Goal: Contribute content: Contribute content

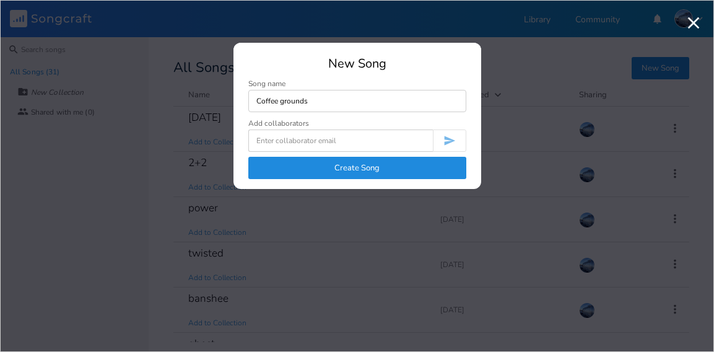
type input "Coffee grounds"
click at [394, 164] on button "Create Song" at bounding box center [357, 168] width 218 height 22
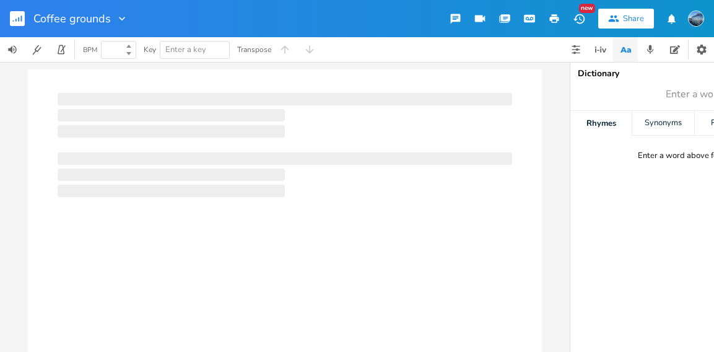
type input "100"
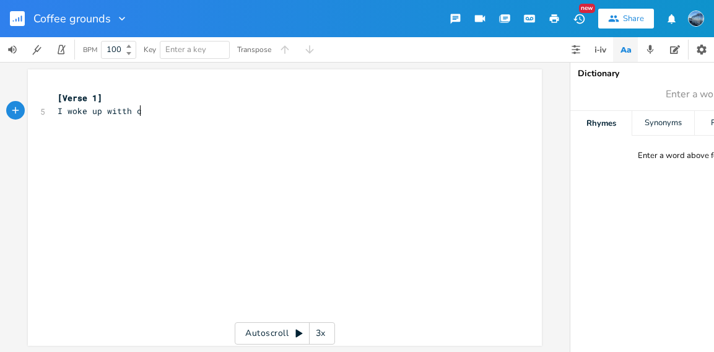
type textarea "I woke up witth co"
type textarea "h coffee grround"
type textarea "ounds sticking to mmy"
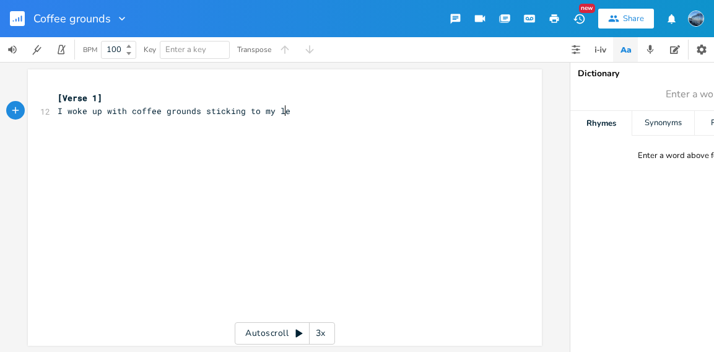
type textarea "y leg"
type textarea "I stat"
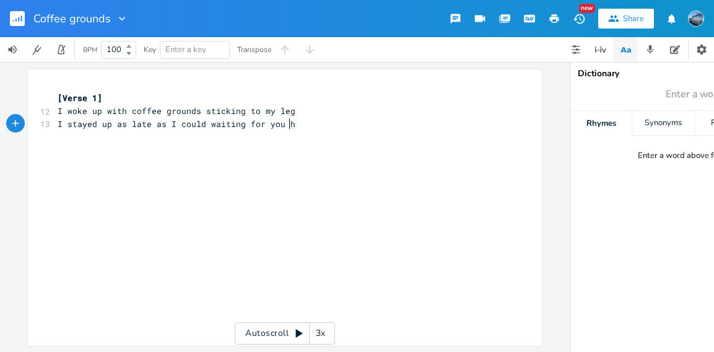
type textarea "yed up as late as I could waiting for you here"
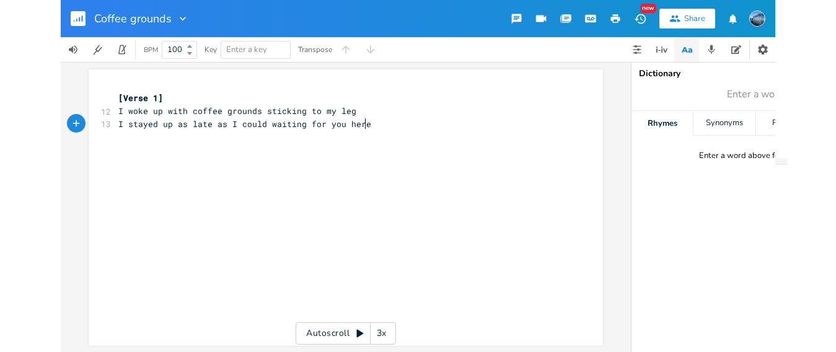
scroll to position [0, 164]
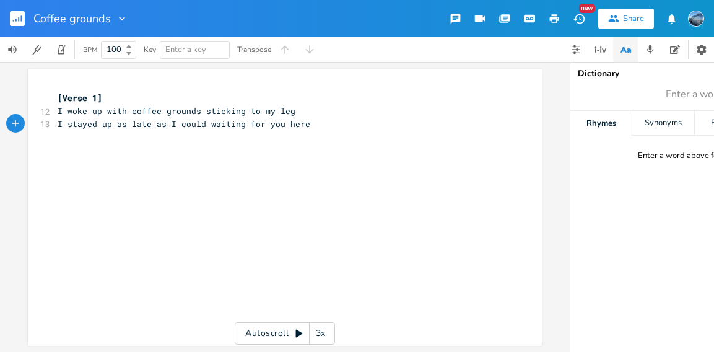
click at [277, 112] on span "I woke up with coffee grounds sticking to my leg" at bounding box center [177, 110] width 238 height 11
type textarea "leg"
click at [316, 102] on icon "button" at bounding box center [321, 99] width 15 height 15
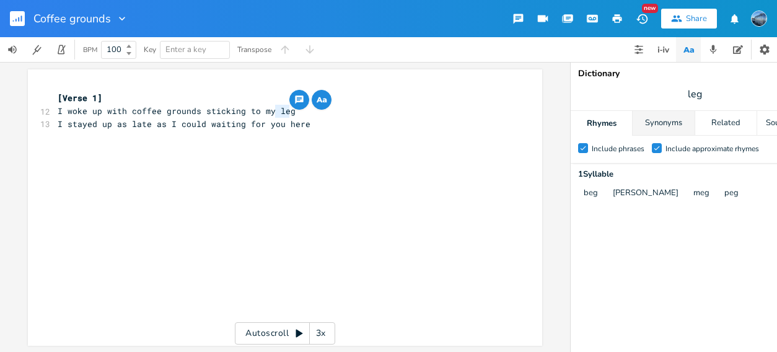
click at [650, 121] on div "Synonyms" at bounding box center [663, 123] width 61 height 25
click at [714, 124] on div "Related" at bounding box center [725, 123] width 61 height 25
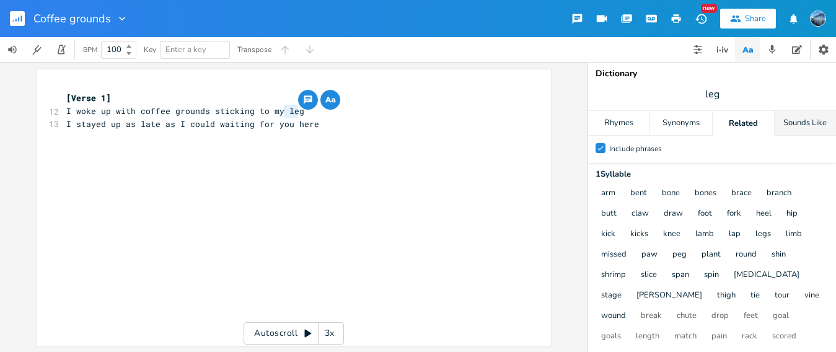
click at [714, 129] on div "Sounds Like" at bounding box center [804, 123] width 61 height 25
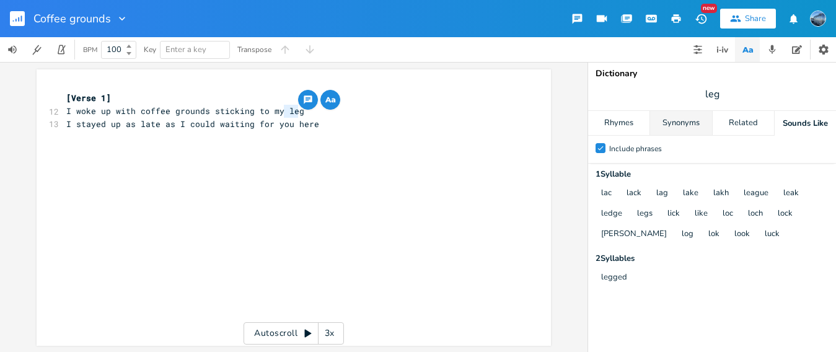
click at [663, 119] on div "Synonyms" at bounding box center [680, 123] width 61 height 25
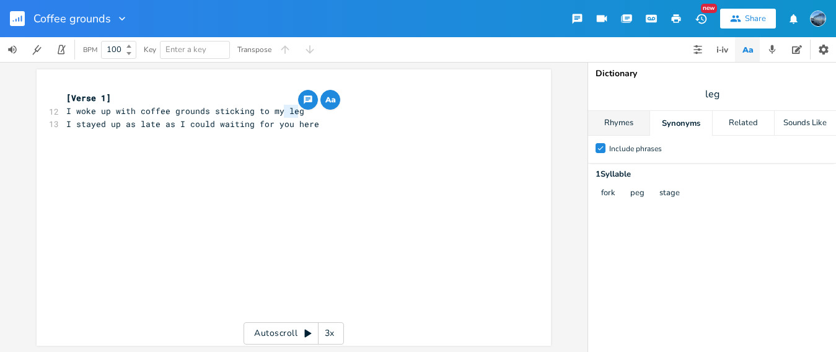
click at [621, 127] on div "Rhymes" at bounding box center [618, 123] width 61 height 25
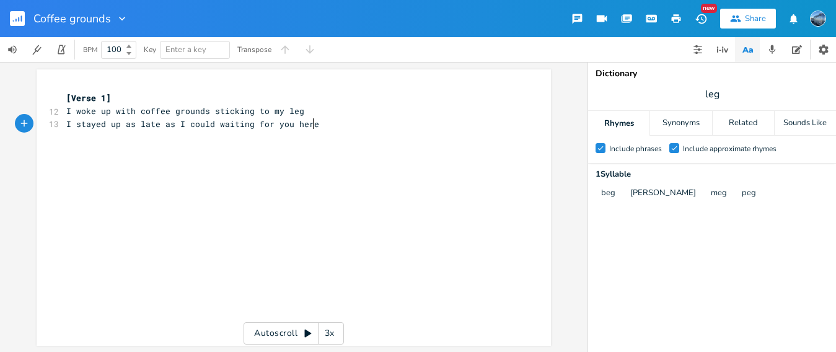
click at [308, 125] on span "I stayed up as late as I could waiting for you here" at bounding box center [192, 123] width 253 height 11
drag, startPoint x: 316, startPoint y: 124, endPoint x: 212, endPoint y: 129, distance: 104.2
click at [212, 129] on pre "I stayed up as late as I could waiting for you here" at bounding box center [287, 124] width 447 height 13
type textarea "just to seee you"
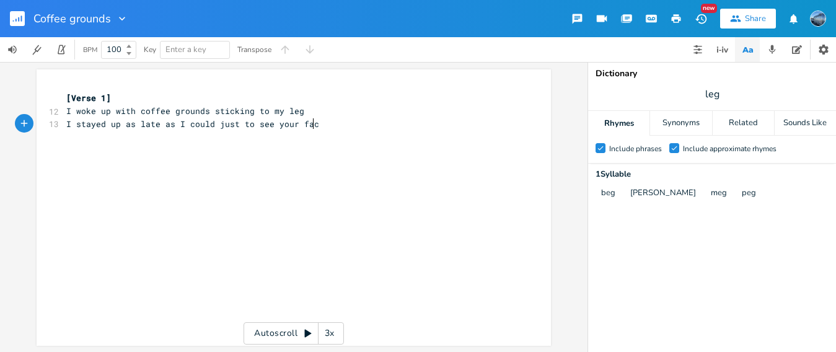
type textarea "ee your face"
type textarea "Passed out in mmy lingerie"
click at [142, 136] on span "Passed out in mmy lingerie" at bounding box center [130, 136] width 129 height 11
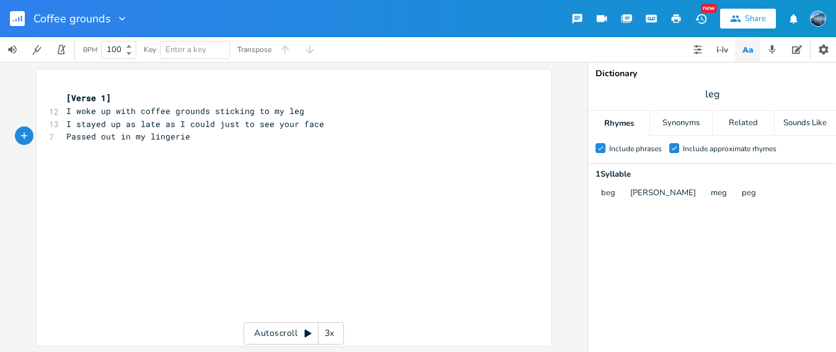
click at [198, 136] on pre "Passed out in my lingerie" at bounding box center [287, 136] width 447 height 13
type textarea "thinking"
type textarea "replaying all you said to me"
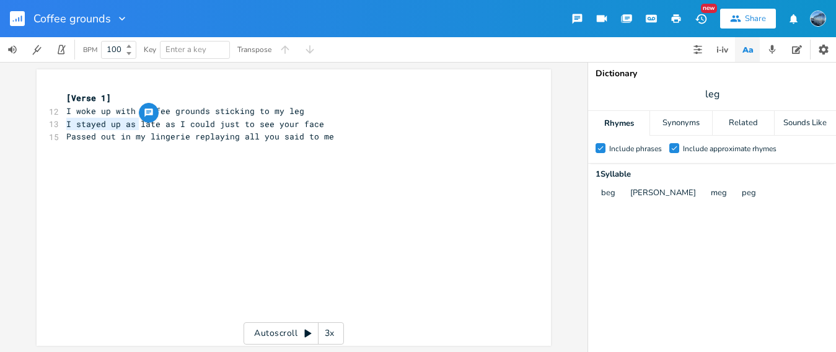
drag, startPoint x: 134, startPoint y: 127, endPoint x: 42, endPoint y: 123, distance: 92.4
click at [41, 123] on div "I stayed up as xxxxxxxxxx [Verse 1] 12 I woke up with coffee grounds sticking t…" at bounding box center [294, 207] width 514 height 276
type textarea "Stayed awake as"
drag, startPoint x: 164, startPoint y: 123, endPoint x: 38, endPoint y: 123, distance: 126.4
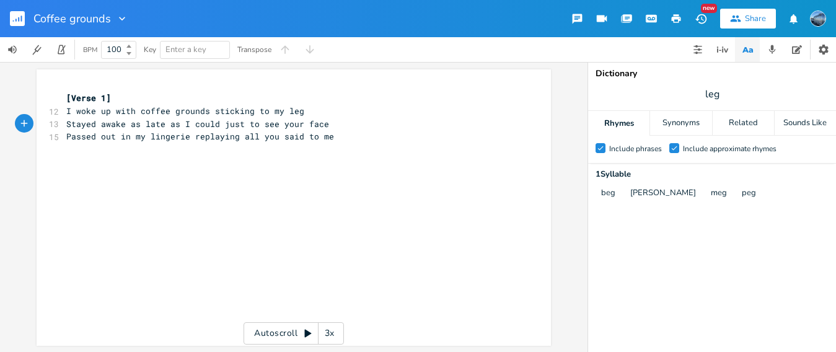
click at [38, 123] on div "xxxxxxxxxx [Verse 1] 12 I woke up with coffee grounds sticking to my leg 13 Sta…" at bounding box center [294, 207] width 514 height 276
click at [159, 124] on span "Stayed awake as late as I could just to see your face" at bounding box center [197, 123] width 263 height 11
drag, startPoint x: 161, startPoint y: 124, endPoint x: 57, endPoint y: 123, distance: 104.1
click at [57, 123] on div "xxxxxxxxxx [Verse 1] 12 I woke up with coffee grounds sticking to my leg 13 Sta…" at bounding box center [294, 207] width 514 height 276
click at [182, 146] on pre "​" at bounding box center [287, 149] width 447 height 13
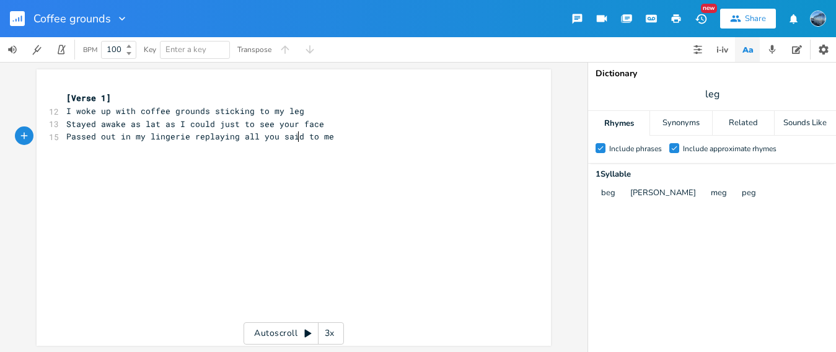
click at [293, 136] on span "Passed out in my lingerie replaying all you said to me" at bounding box center [200, 136] width 268 height 11
type textarea "u promised me"
click at [364, 136] on pre "Passed out in my lingerie replaying all you promised me to me" at bounding box center [287, 136] width 447 height 13
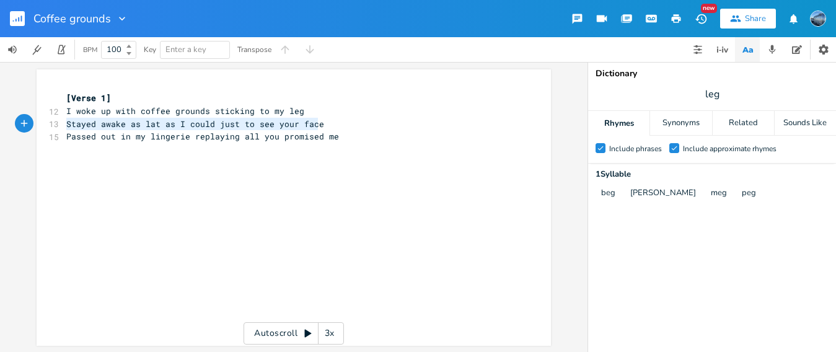
drag, startPoint x: 317, startPoint y: 122, endPoint x: 61, endPoint y: 127, distance: 255.9
click at [64, 127] on pre "Stayed awake as lat as I could just to see your face" at bounding box center [287, 124] width 447 height 13
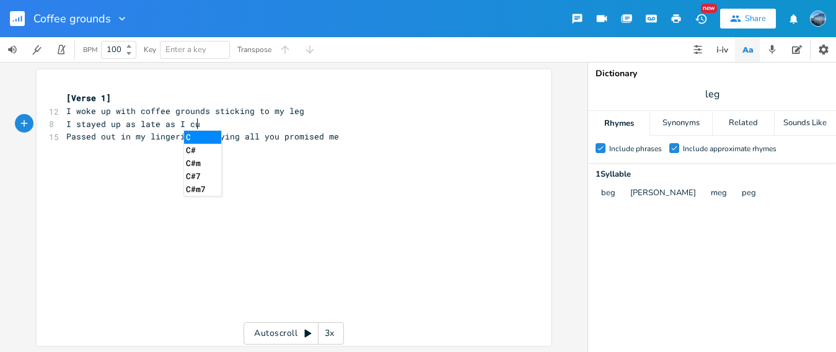
type textarea "I stayed up as late as I cul"
type textarea "ould just to see [PERSON_NAME]"
type textarea "our face"
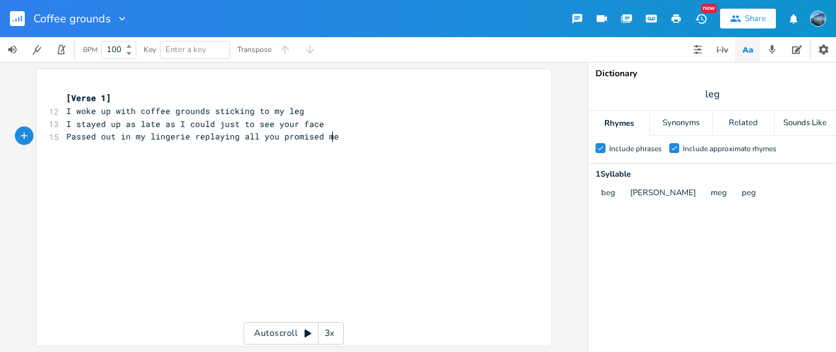
click at [332, 141] on pre "Passed out in my lingerie replaying all you promised me" at bounding box center [287, 136] width 447 height 13
type textarea "I drink down my bitter thoughts"
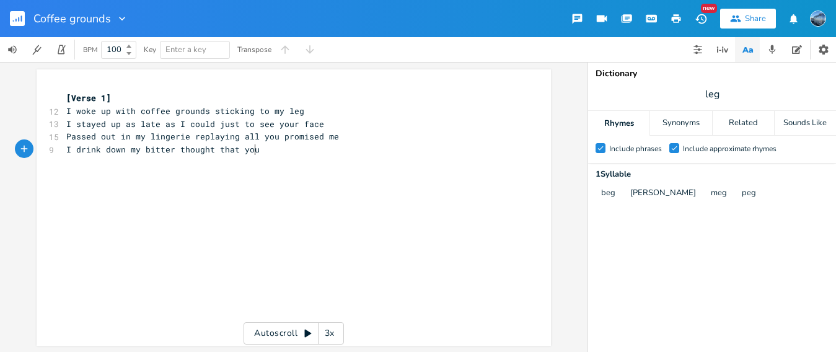
type textarea "that you"
click at [132, 154] on span "I drink down my bitter thought that you" at bounding box center [162, 149] width 193 height 11
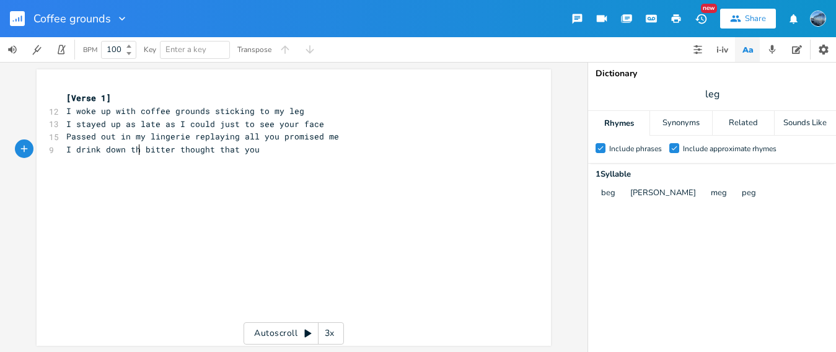
type textarea "the"
click at [279, 151] on pre "I drink down the bitter thought that you" at bounding box center [287, 149] width 447 height 13
type textarea "never lovd me"
type textarea "ed em"
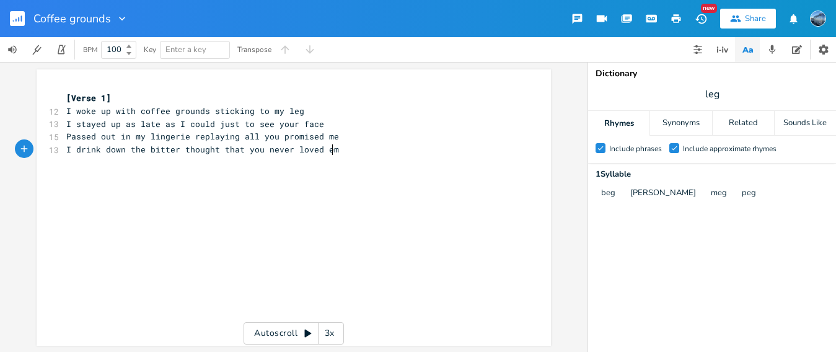
scroll to position [0, 22]
type textarea "me"
type textarea "you promised me"
drag, startPoint x: 335, startPoint y: 134, endPoint x: 252, endPoint y: 135, distance: 82.4
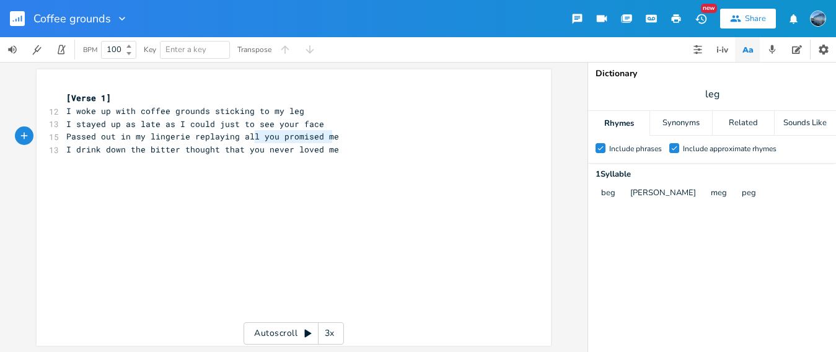
click at [252, 135] on pre "Passed out in my lingerie replaying all you promised me" at bounding box center [287, 136] width 447 height 13
type textarea "your promises"
click at [303, 136] on span "Passed out in my lingerie replaying all your promises" at bounding box center [197, 136] width 263 height 11
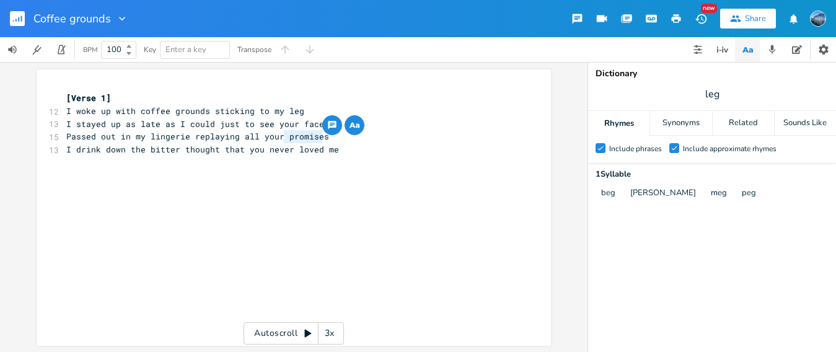
type textarea "promises"
click at [351, 130] on icon "button" at bounding box center [354, 125] width 15 height 15
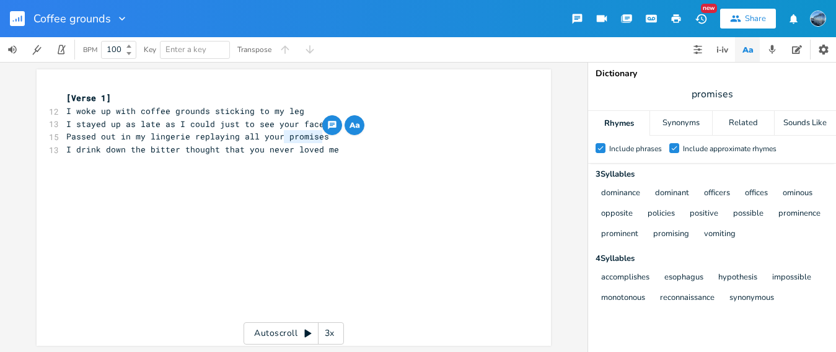
click at [214, 167] on pre "​" at bounding box center [287, 162] width 447 height 13
type textarea "in my lingerie"
drag, startPoint x: 185, startPoint y: 137, endPoint x: 114, endPoint y: 136, distance: 70.6
click at [113, 136] on span "Passed out in my lingerie replaying all your promises" at bounding box center [197, 136] width 263 height 11
type textarea "on the couch again"
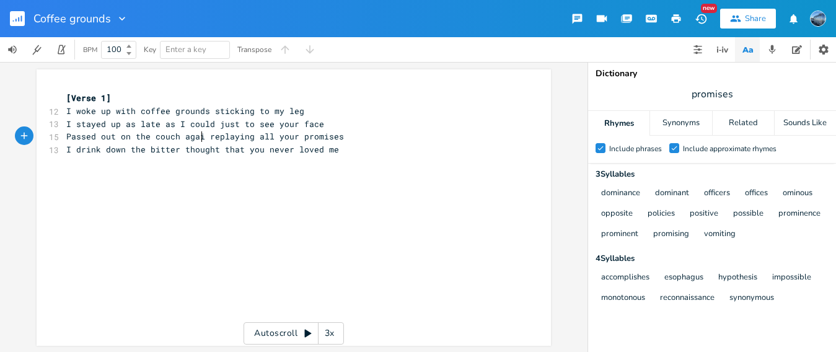
scroll to position [0, 71]
click at [338, 152] on pre "I drink down the bitter thought that you never loved me" at bounding box center [287, 149] width 447 height 13
type textarea "passed out inn y"
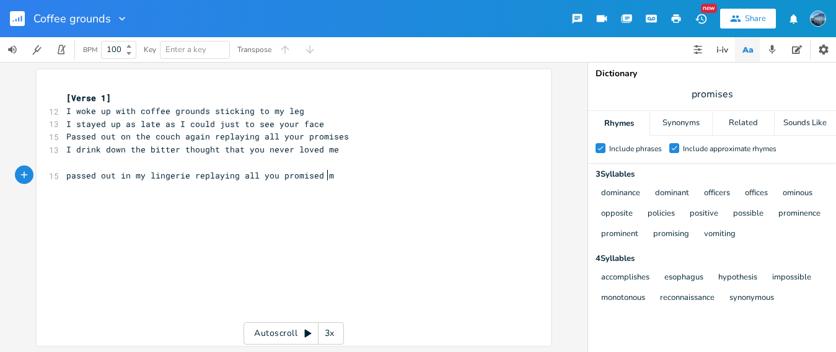
scroll to position [0, 156]
type textarea "my lingerie replaying all you promised me"
type textarea "I drink down the disbelief that you'd"
